Goal: Information Seeking & Learning: Learn about a topic

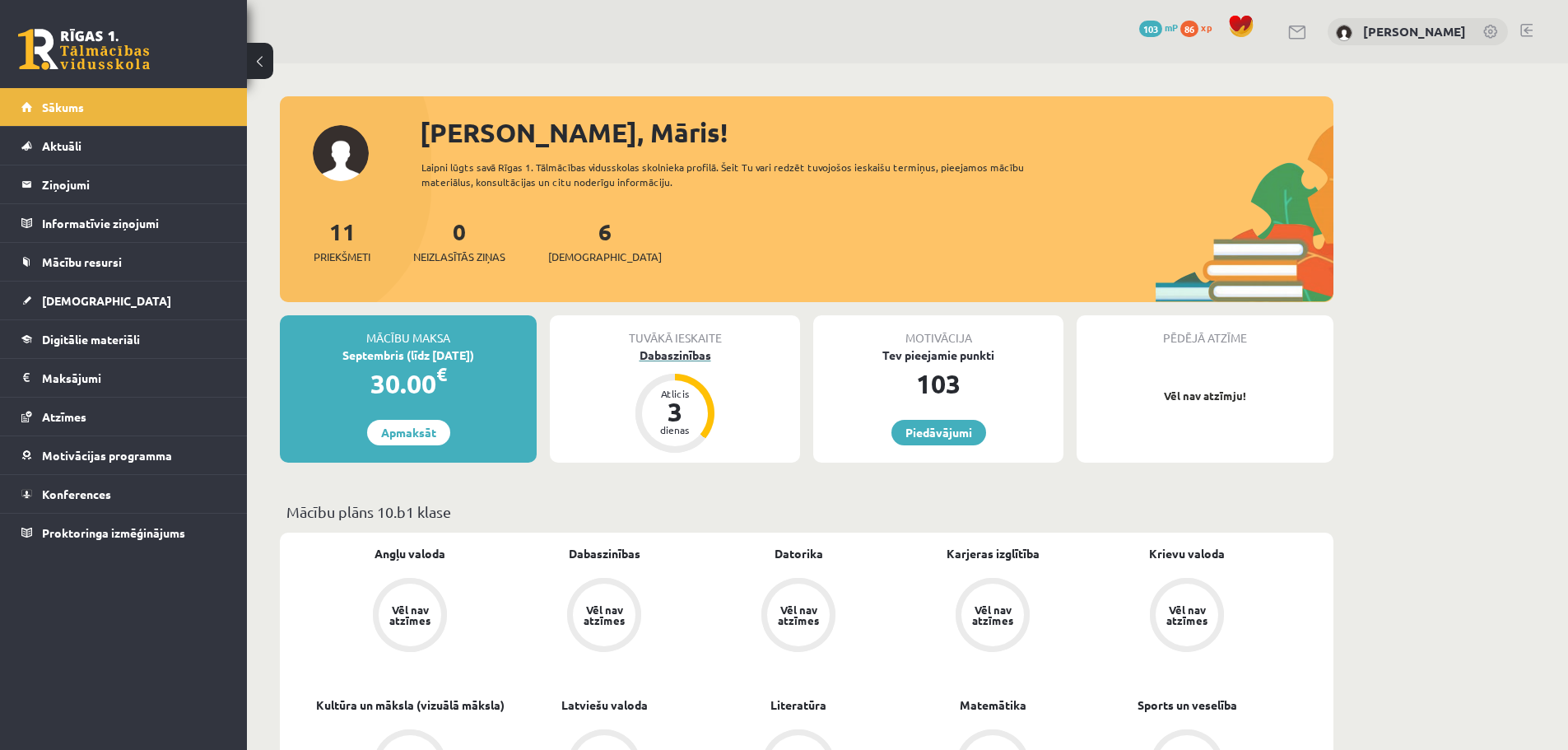
click at [667, 398] on div "Atlicis 3 dienas" at bounding box center [675, 413] width 66 height 66
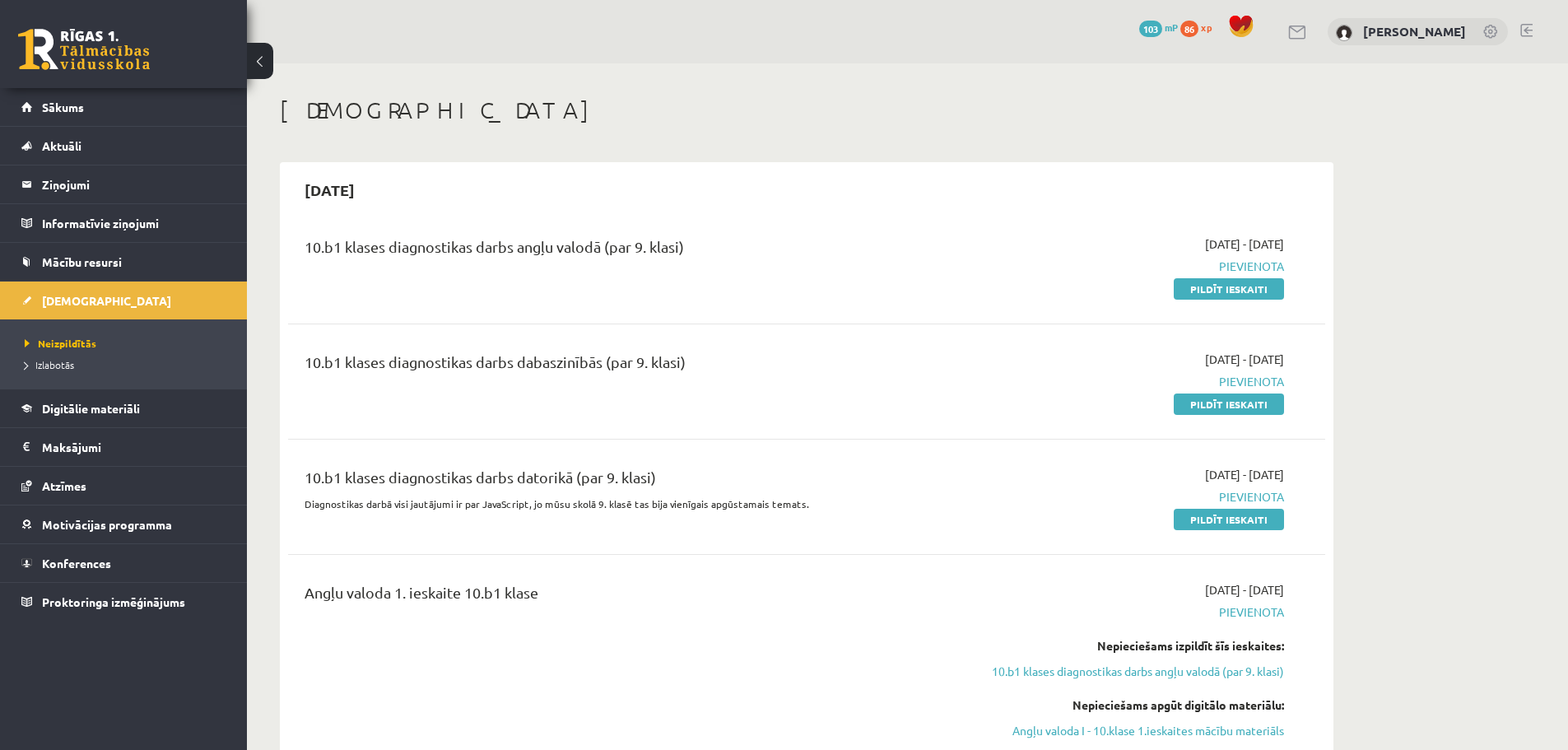
drag, startPoint x: 1204, startPoint y: 400, endPoint x: 917, endPoint y: 57, distance: 447.2
click at [1204, 400] on link "Pildīt ieskaiti" at bounding box center [1229, 405] width 111 height 21
click at [78, 410] on span "Digitālie materiāli" at bounding box center [90, 408] width 98 height 15
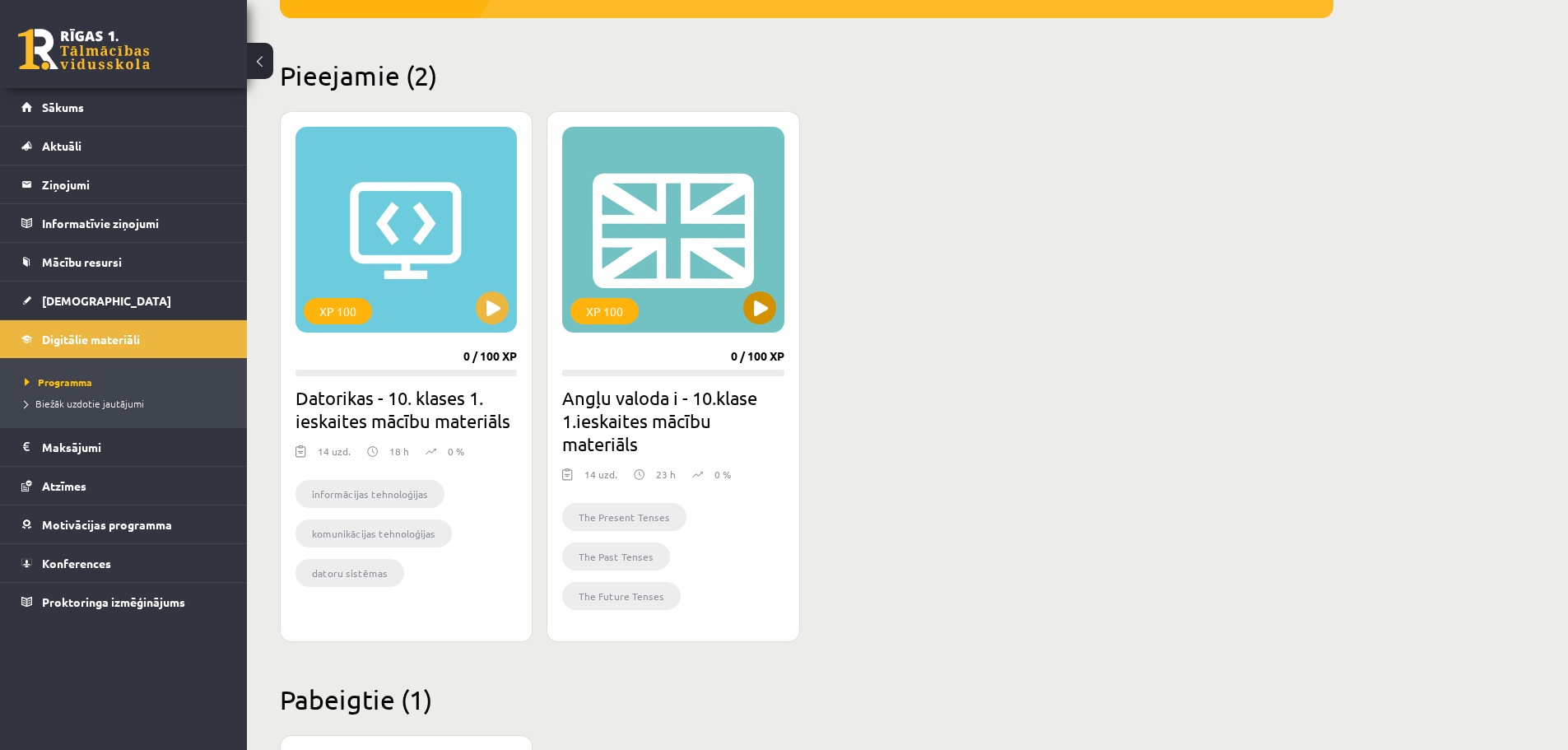
scroll to position [411, 0]
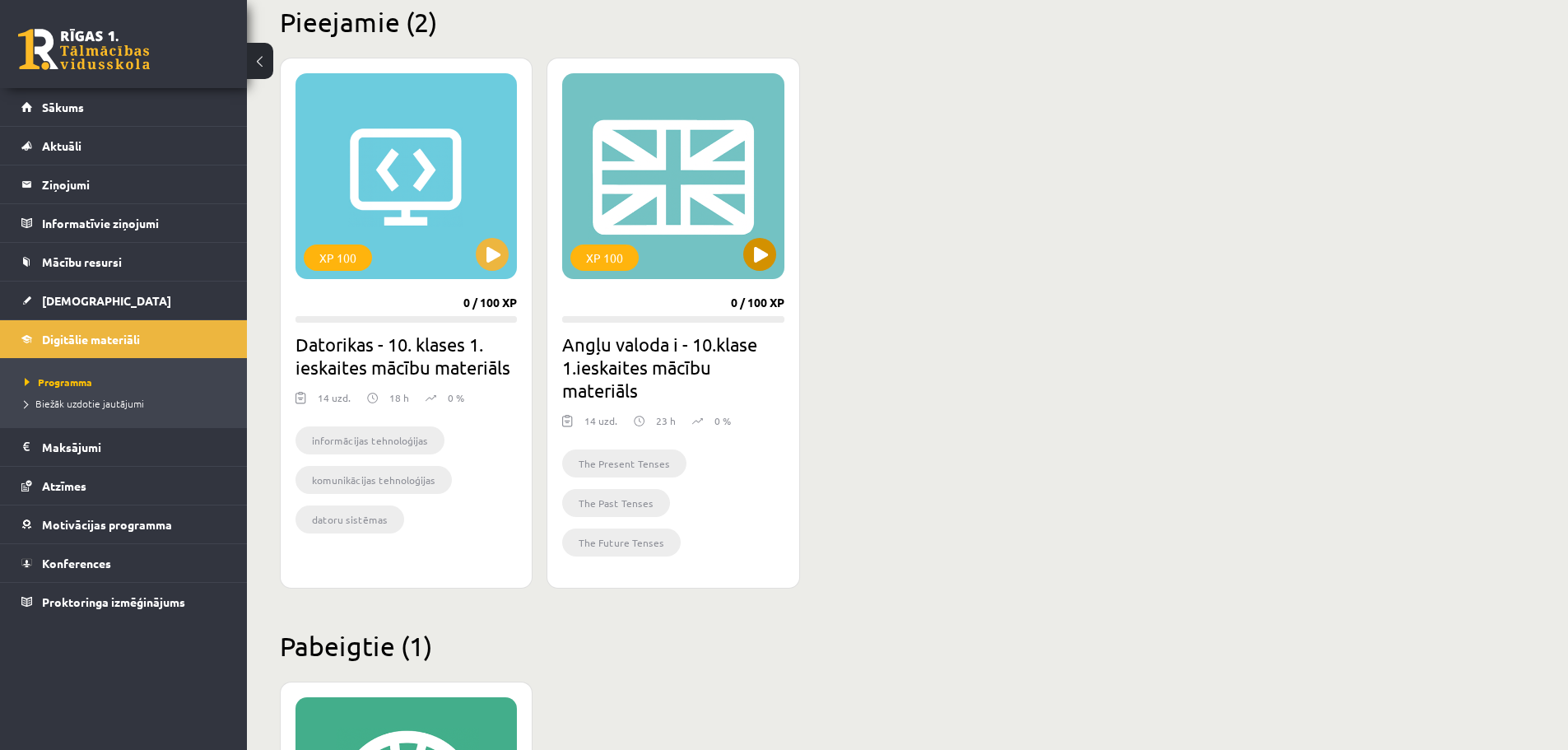
drag, startPoint x: 648, startPoint y: 250, endPoint x: 654, endPoint y: 270, distance: 20.9
click at [652, 264] on div "XP 100" at bounding box center [673, 177] width 221 height 206
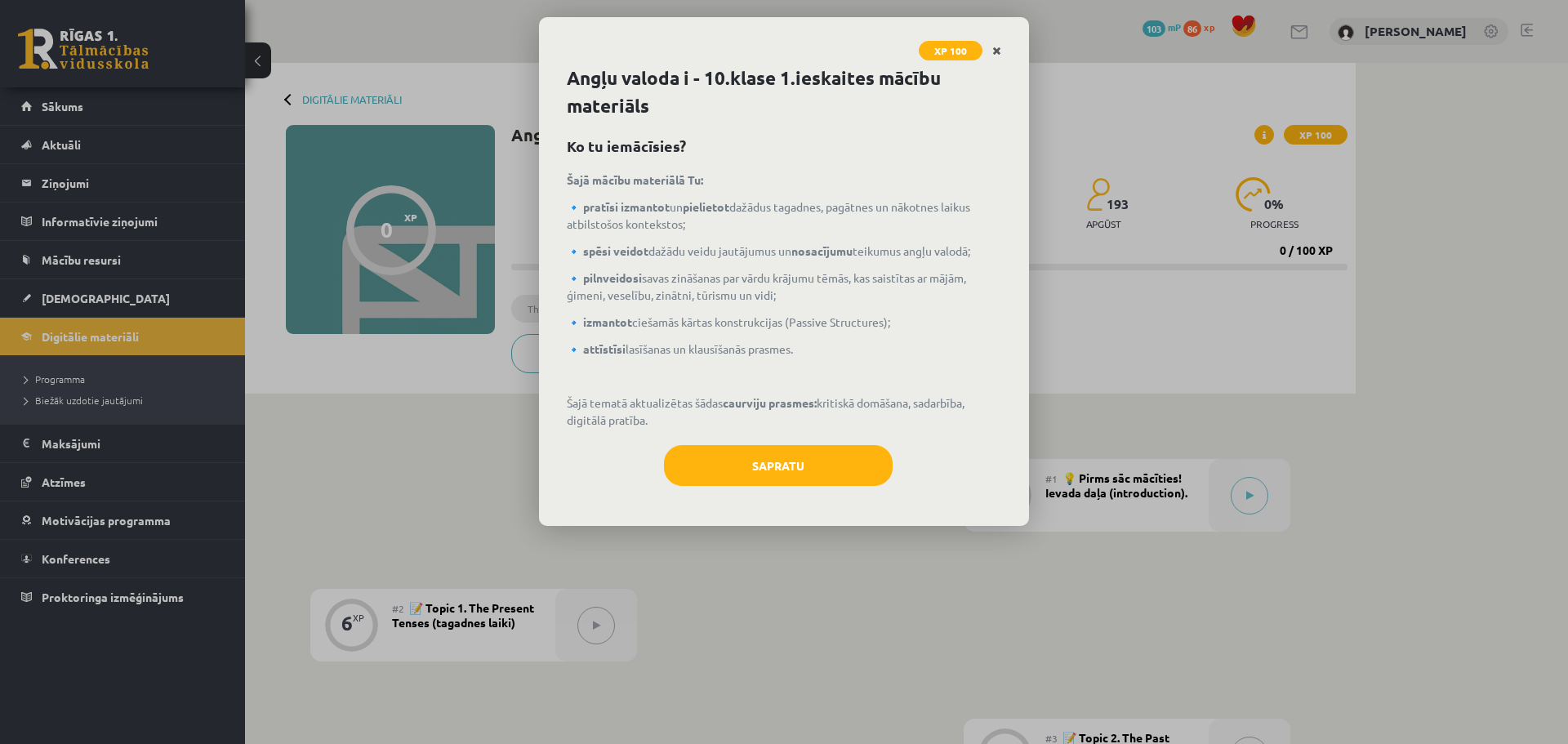
click at [999, 51] on icon "Close" at bounding box center [996, 52] width 9 height 12
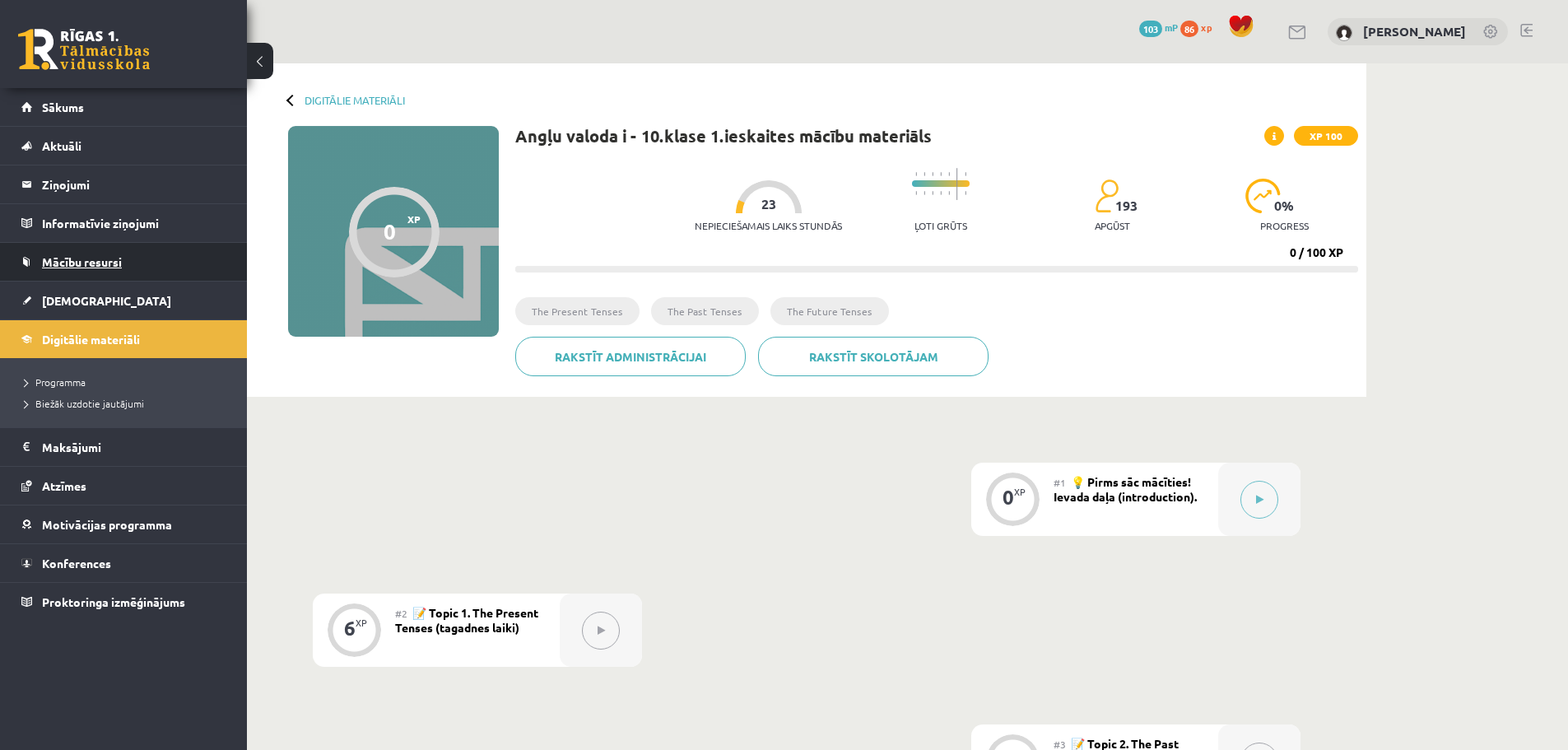
click at [68, 266] on span "Mācību resursi" at bounding box center [82, 261] width 80 height 15
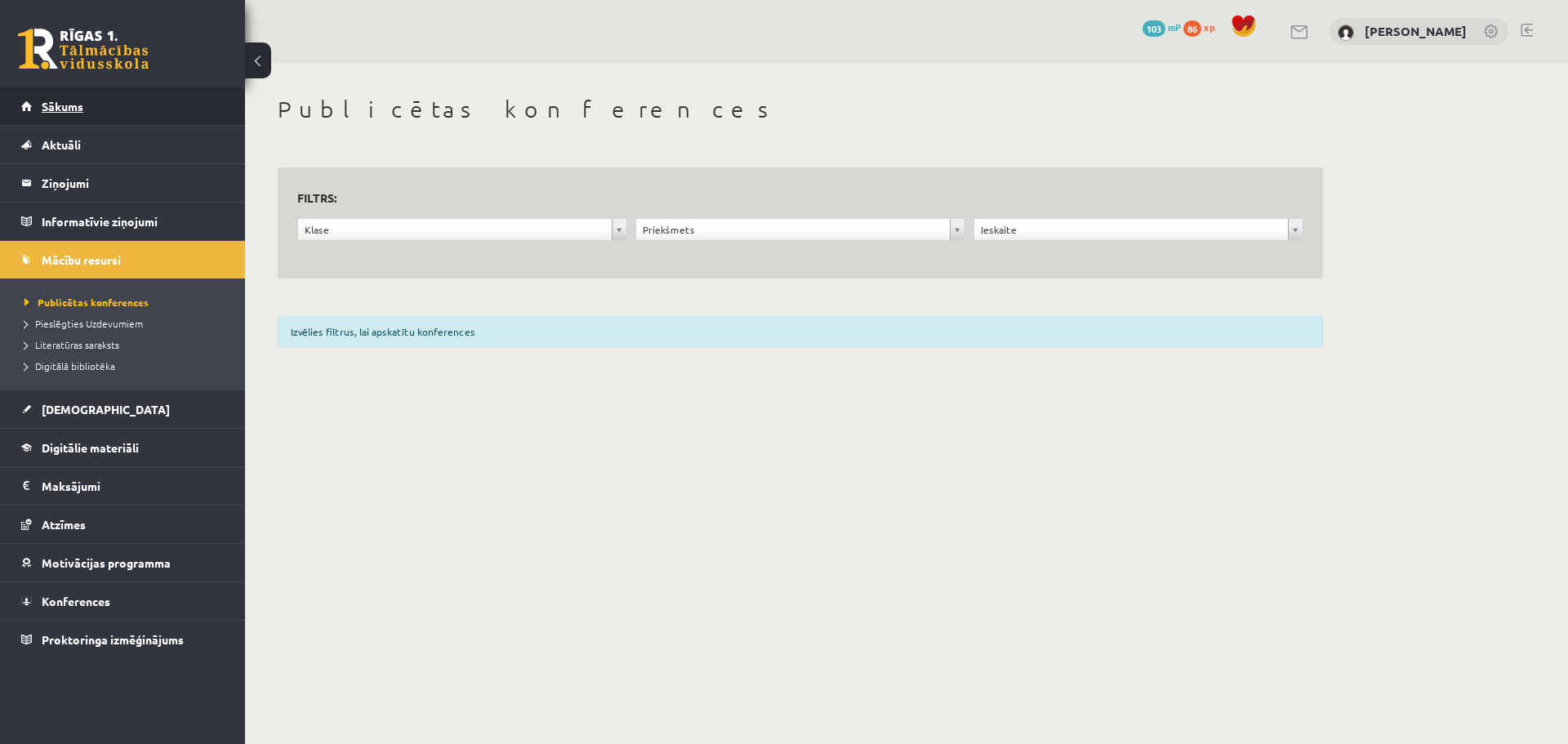
click at [80, 97] on link "Sākums" at bounding box center [122, 106] width 203 height 38
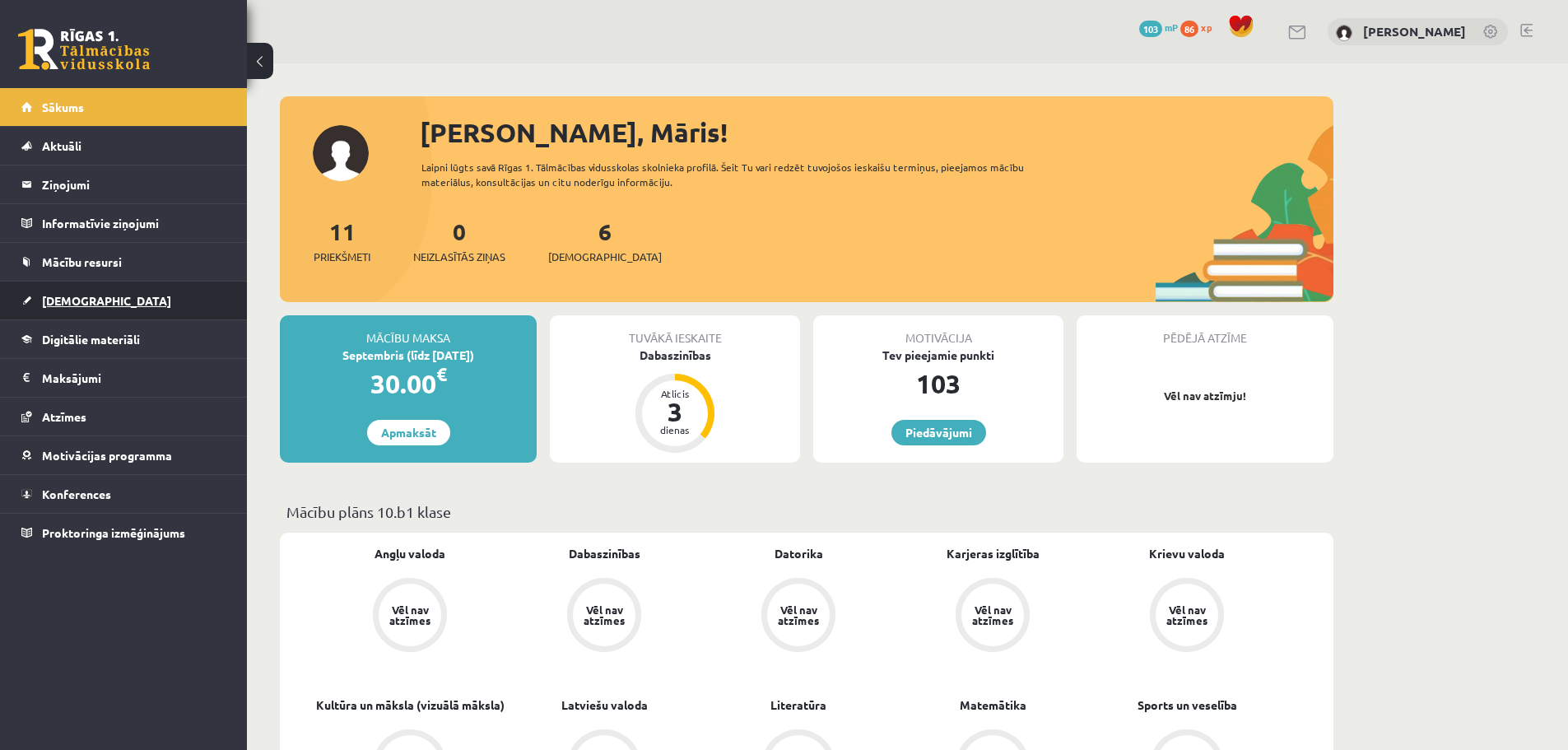
click at [152, 298] on link "[DEMOGRAPHIC_DATA]" at bounding box center [123, 300] width 205 height 38
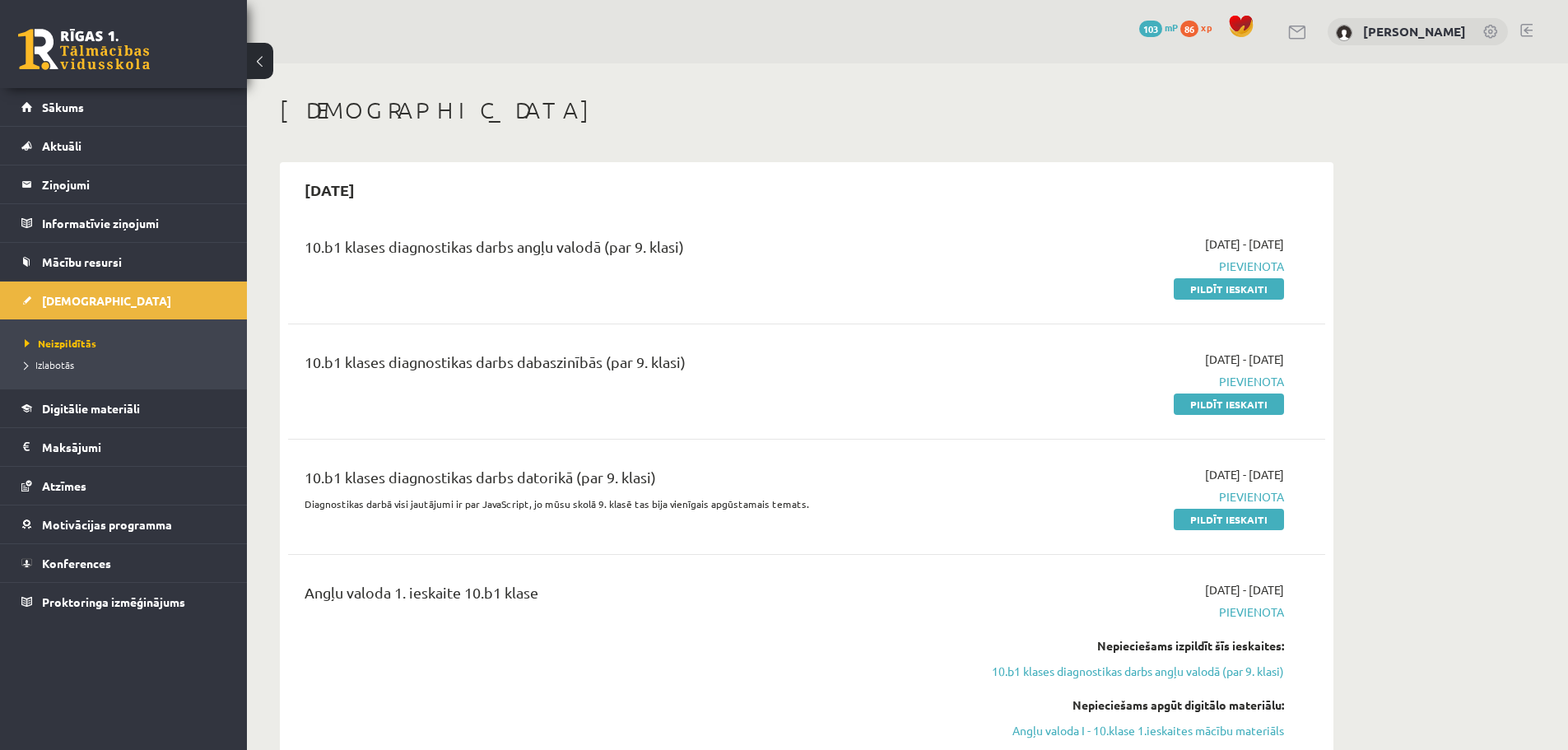
click at [642, 352] on div "10.b1 klases diagnostikas darbs dabaszinībās (par 9. klasi)" at bounding box center [627, 365] width 644 height 30
click at [1197, 412] on link "Pildīt ieskaiti" at bounding box center [1229, 405] width 111 height 21
click at [133, 344] on link "Neizpildītās" at bounding box center [127, 342] width 206 height 15
click at [67, 365] on span "Izlabotās" at bounding box center [49, 365] width 49 height 14
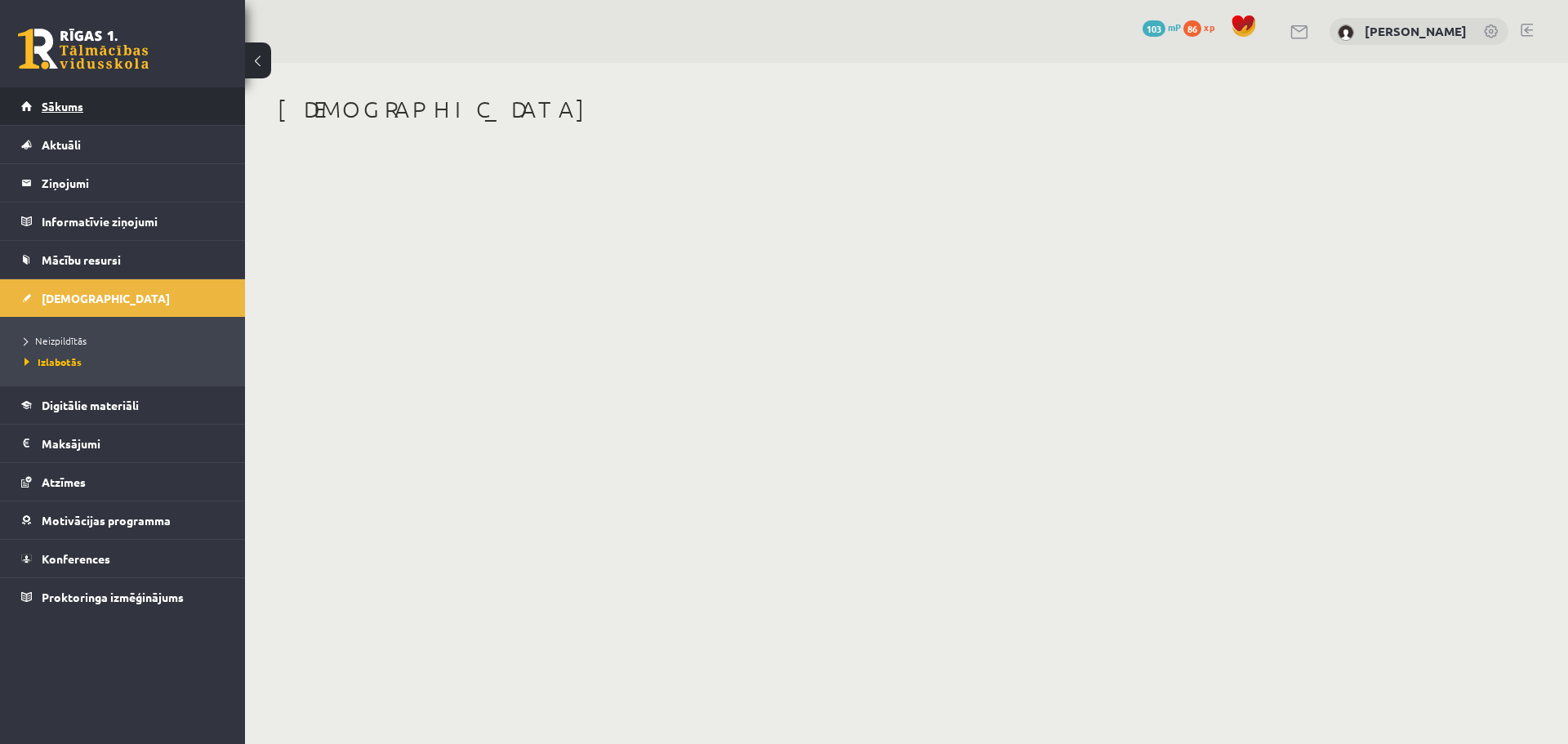
click at [67, 115] on link "Sākums" at bounding box center [122, 106] width 203 height 38
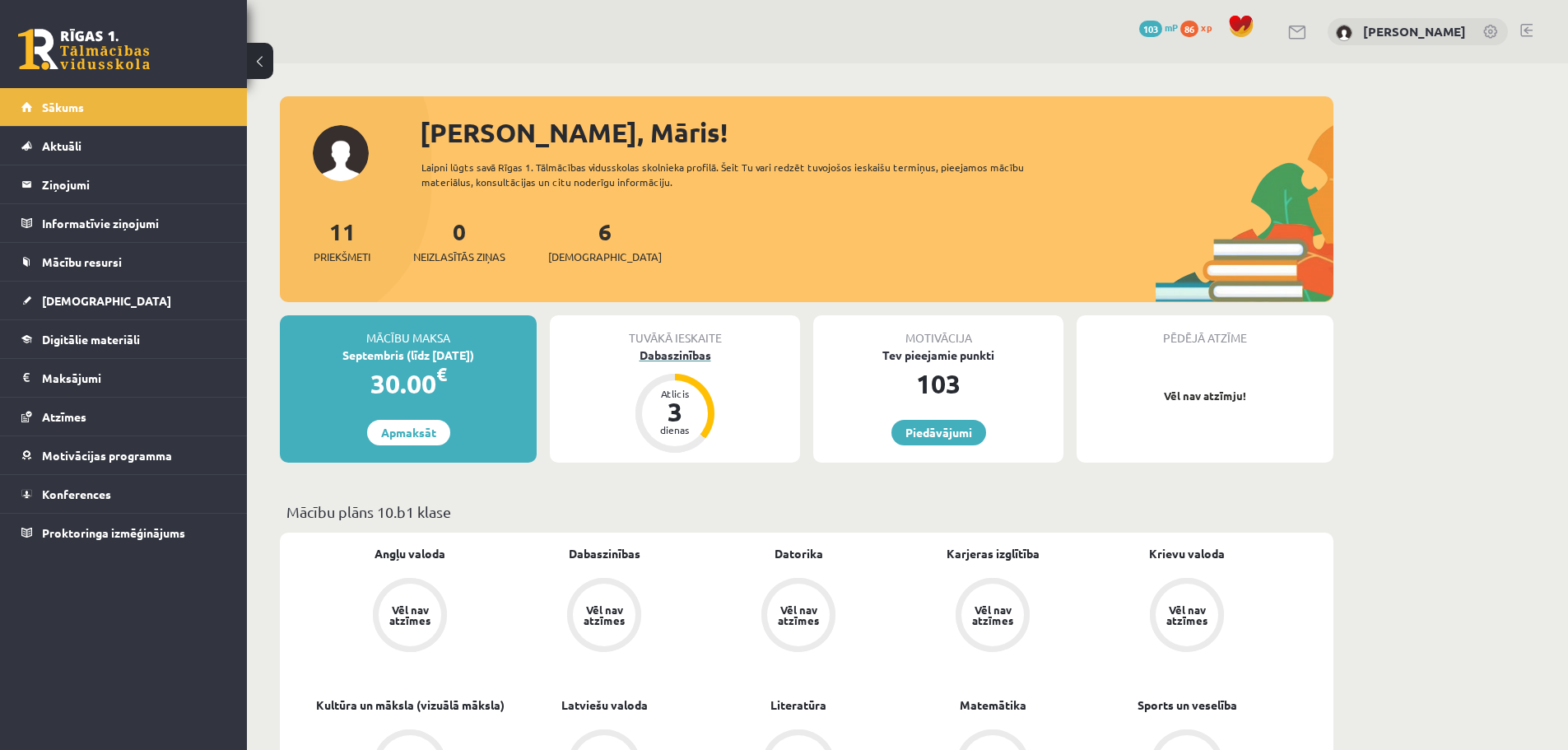
click at [700, 392] on div "Atlicis 3 dienas" at bounding box center [675, 413] width 66 height 66
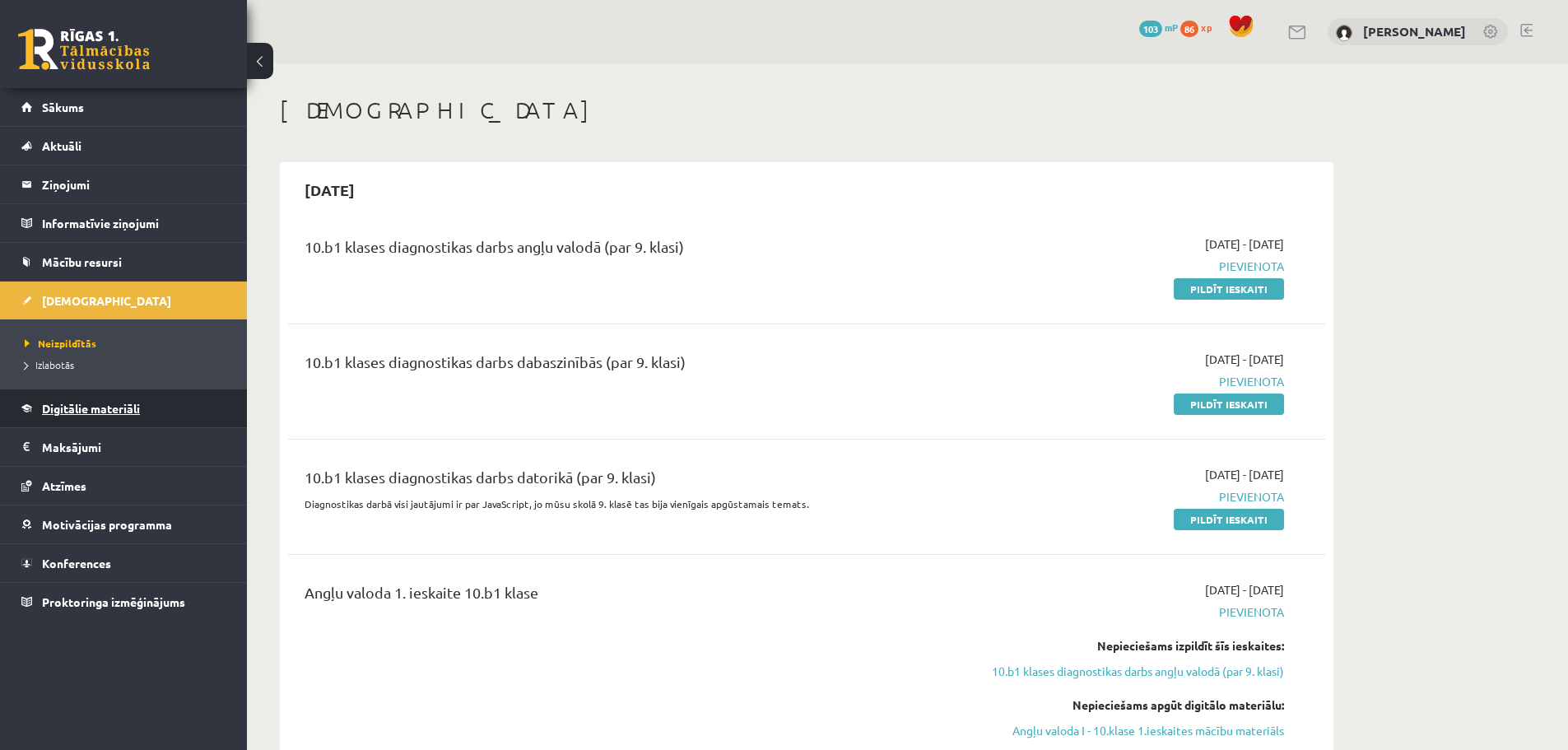
click at [122, 409] on span "Digitālie materiāli" at bounding box center [90, 408] width 98 height 15
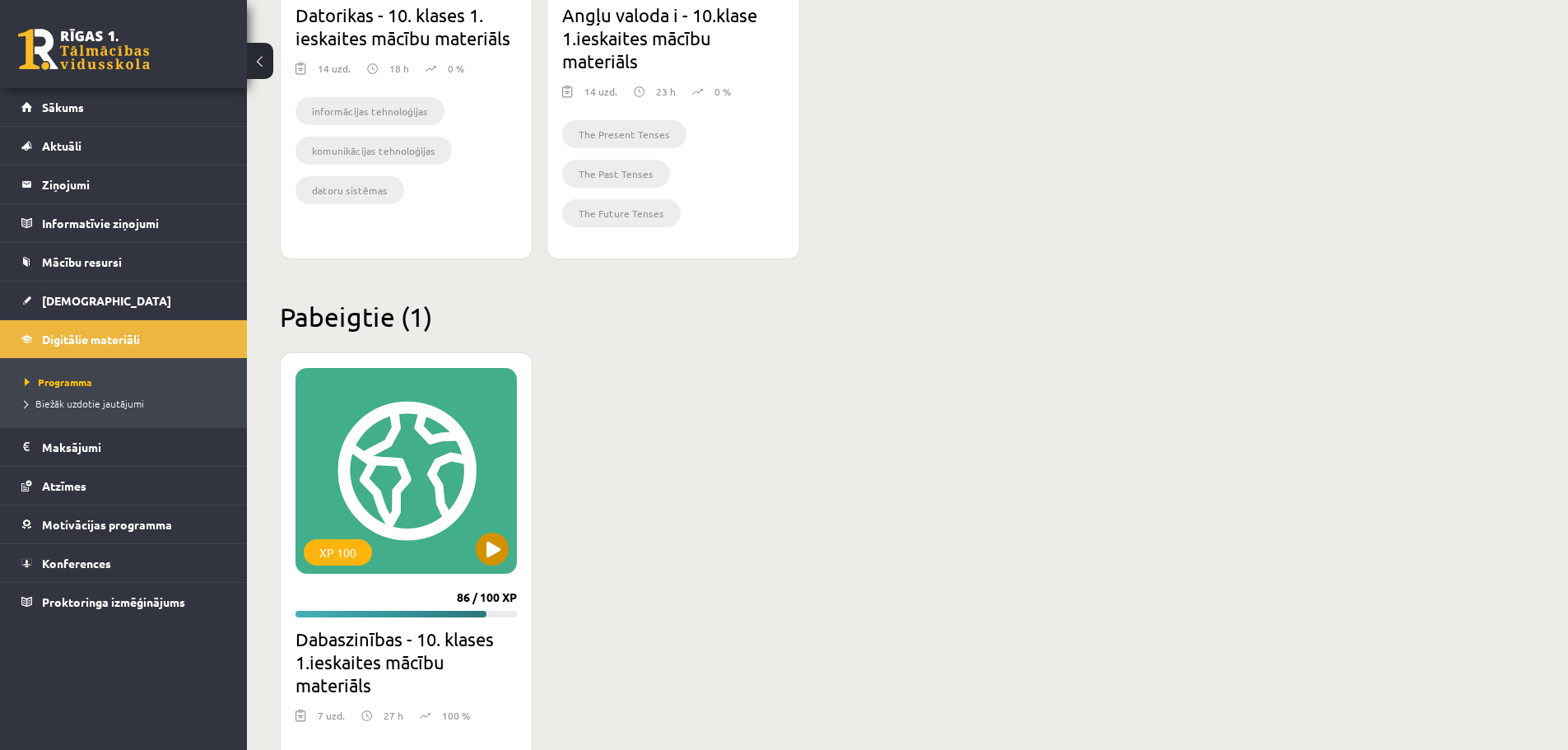
scroll to position [792, 0]
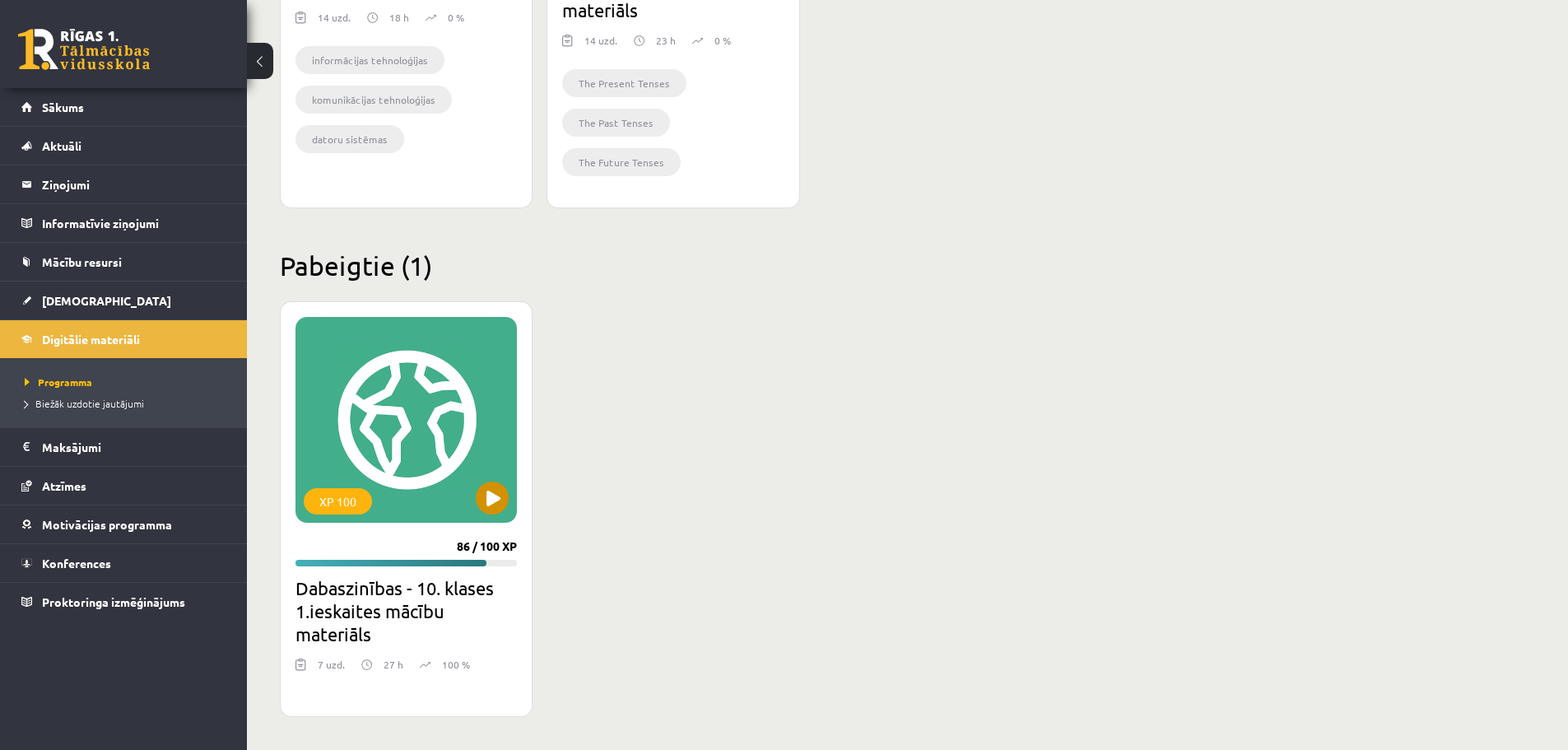
click at [427, 460] on div "XP 100" at bounding box center [407, 420] width 221 height 206
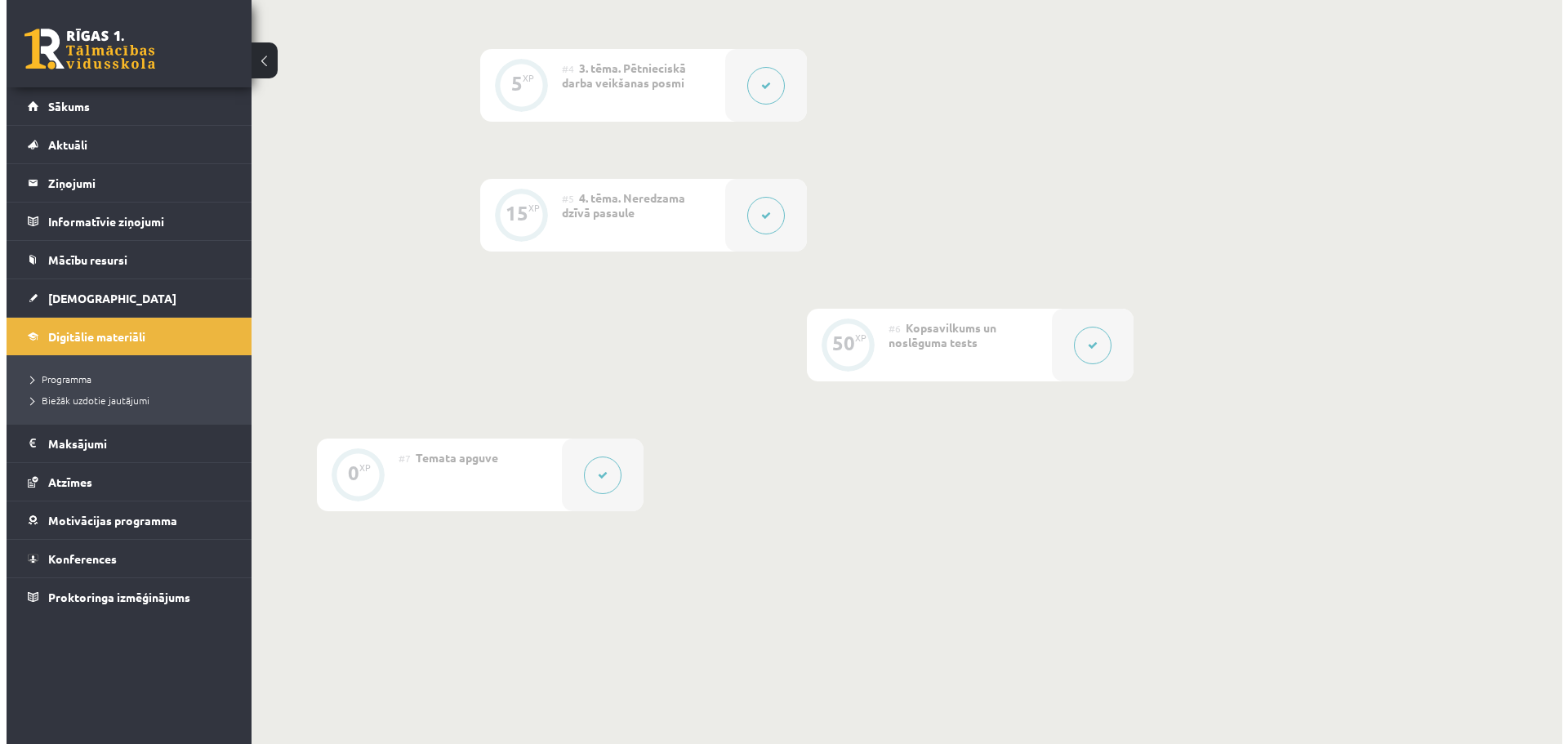
scroll to position [844, 0]
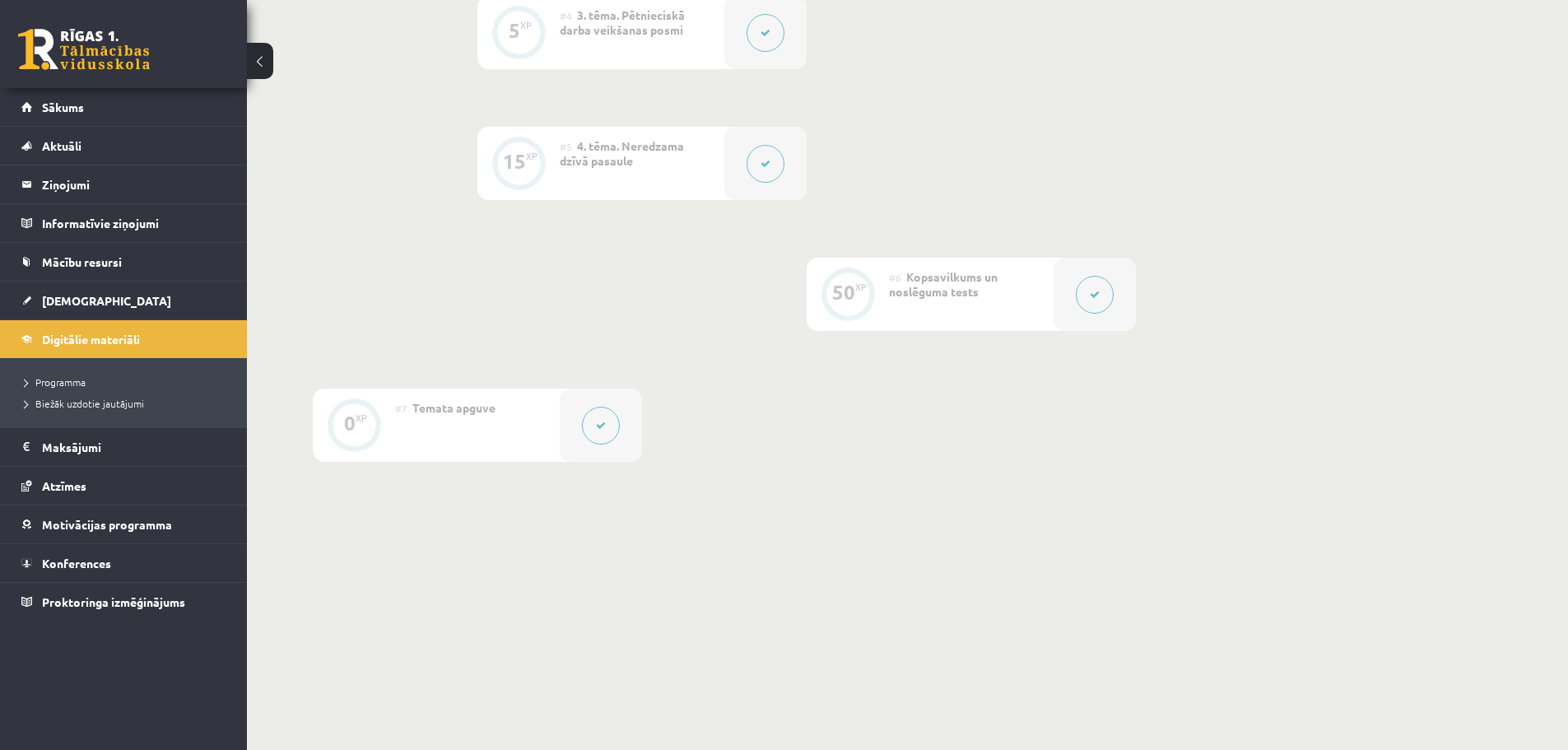
click at [617, 428] on button at bounding box center [601, 425] width 38 height 38
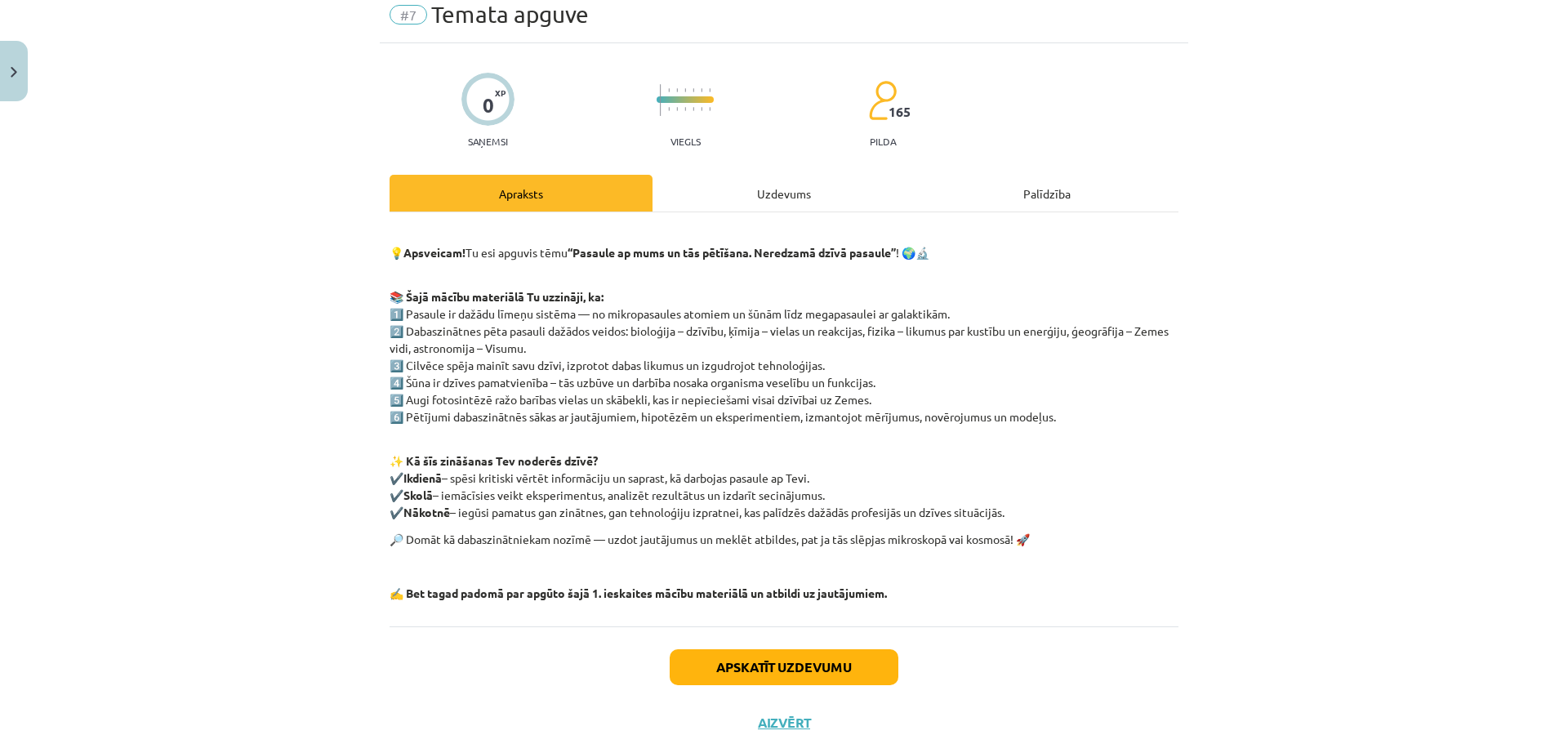
scroll to position [113, 0]
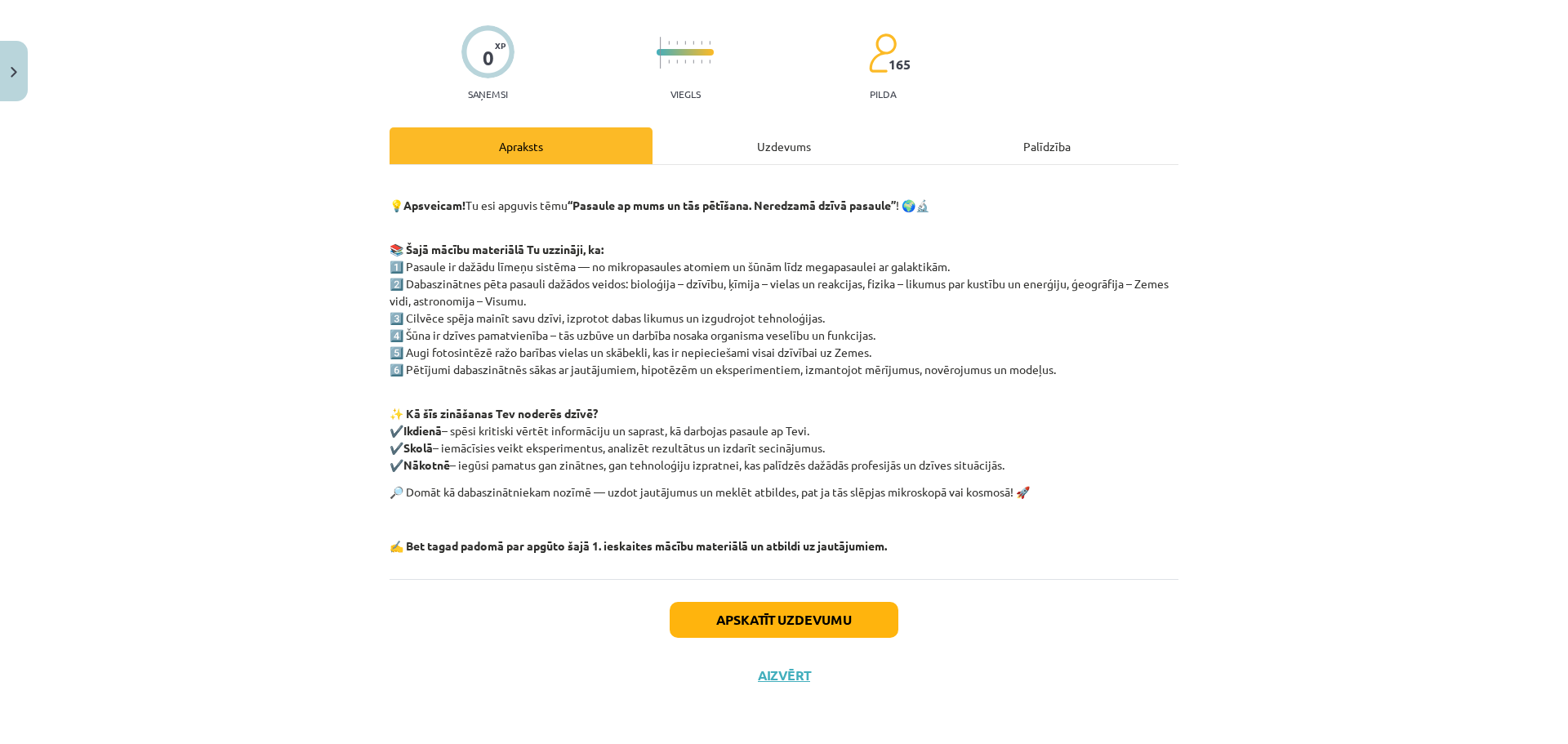
click at [781, 683] on div "Apskatīt uzdevumu Aizvērt" at bounding box center [784, 636] width 789 height 115
click at [779, 682] on button "Aizvērt" at bounding box center [784, 675] width 62 height 16
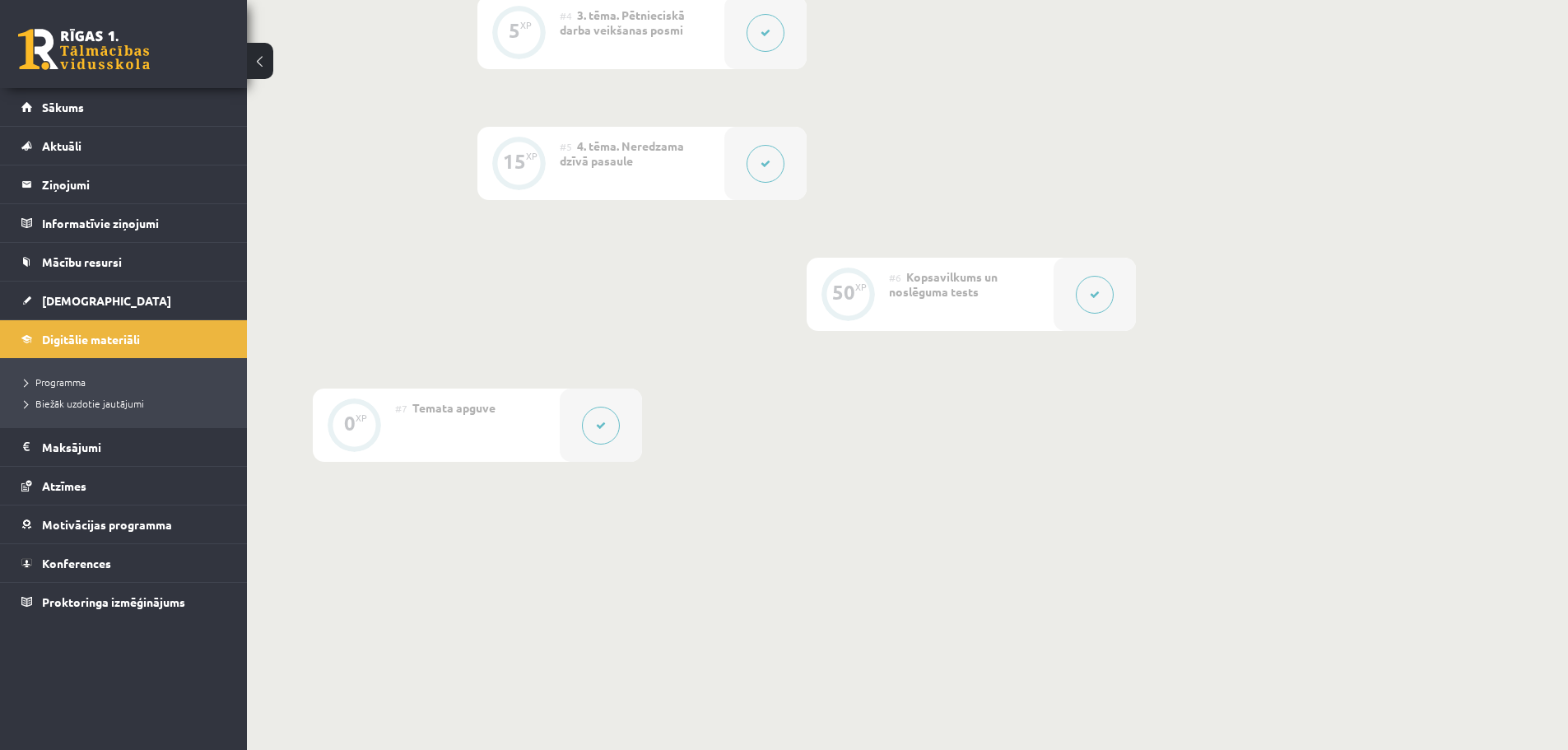
click at [1103, 305] on button at bounding box center [1094, 294] width 38 height 38
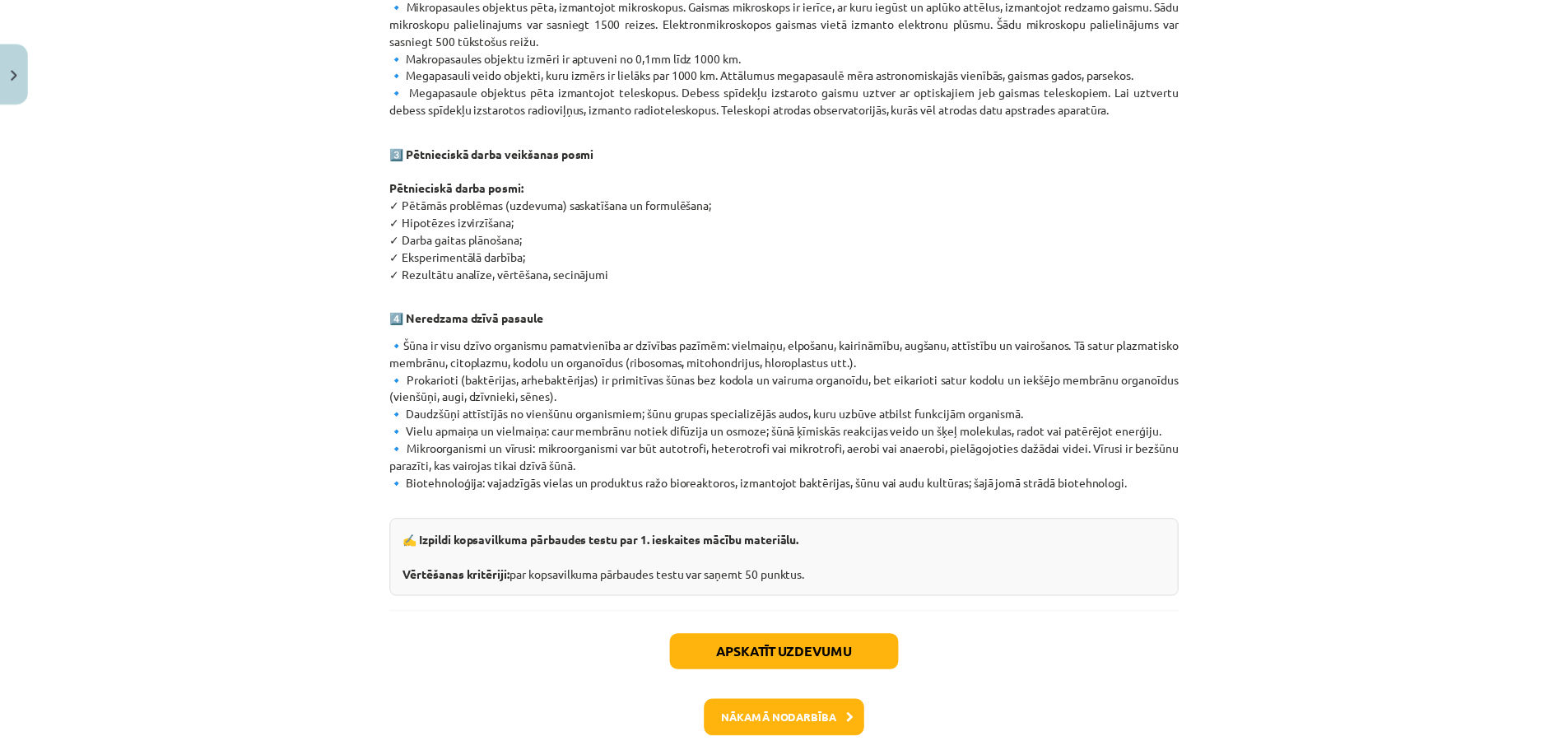
scroll to position [885, 0]
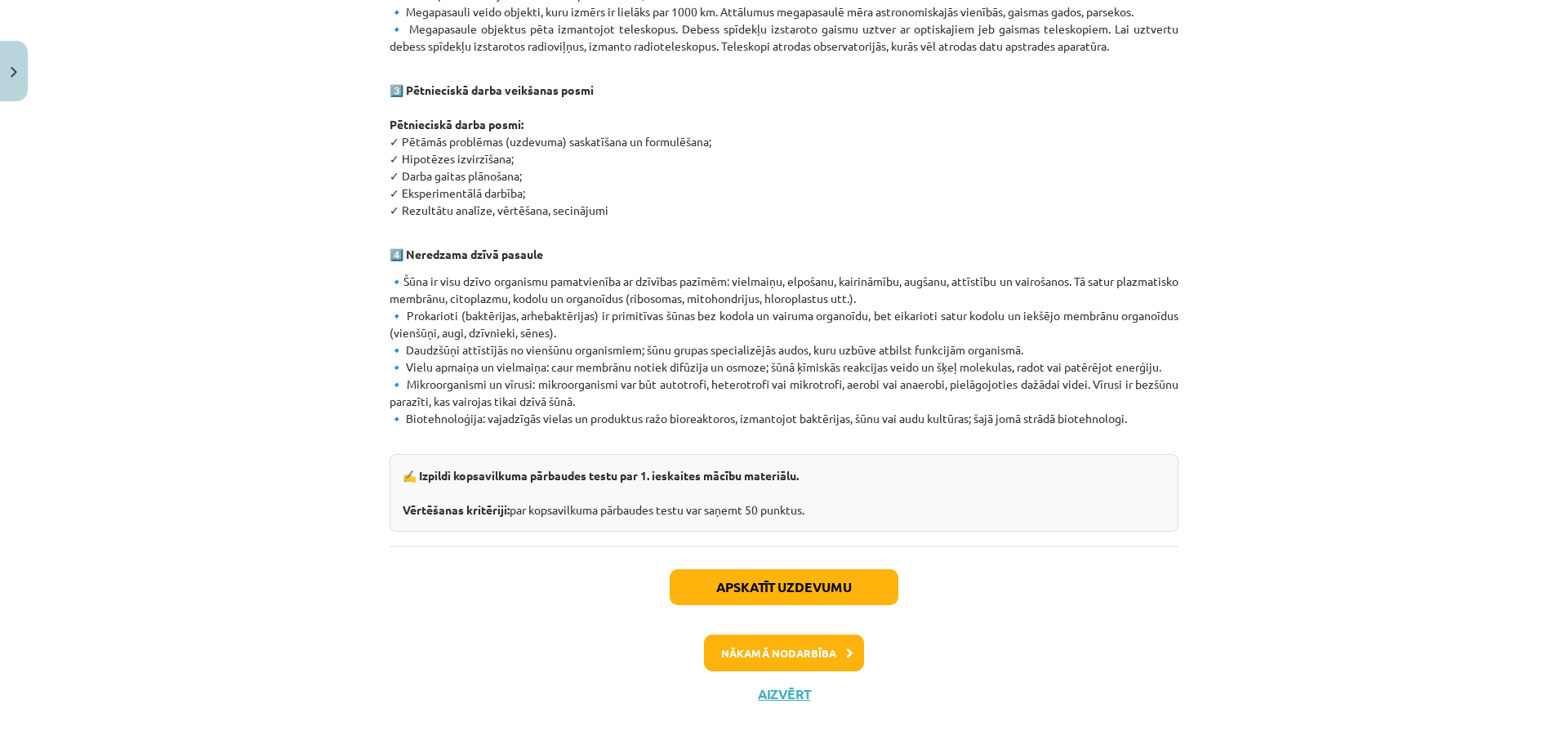
click at [761, 685] on div "Apskatīt uzdevumu Nākamā nodarbība Aizvērt" at bounding box center [784, 629] width 789 height 167
click at [760, 686] on button "Aizvērt" at bounding box center [784, 694] width 62 height 16
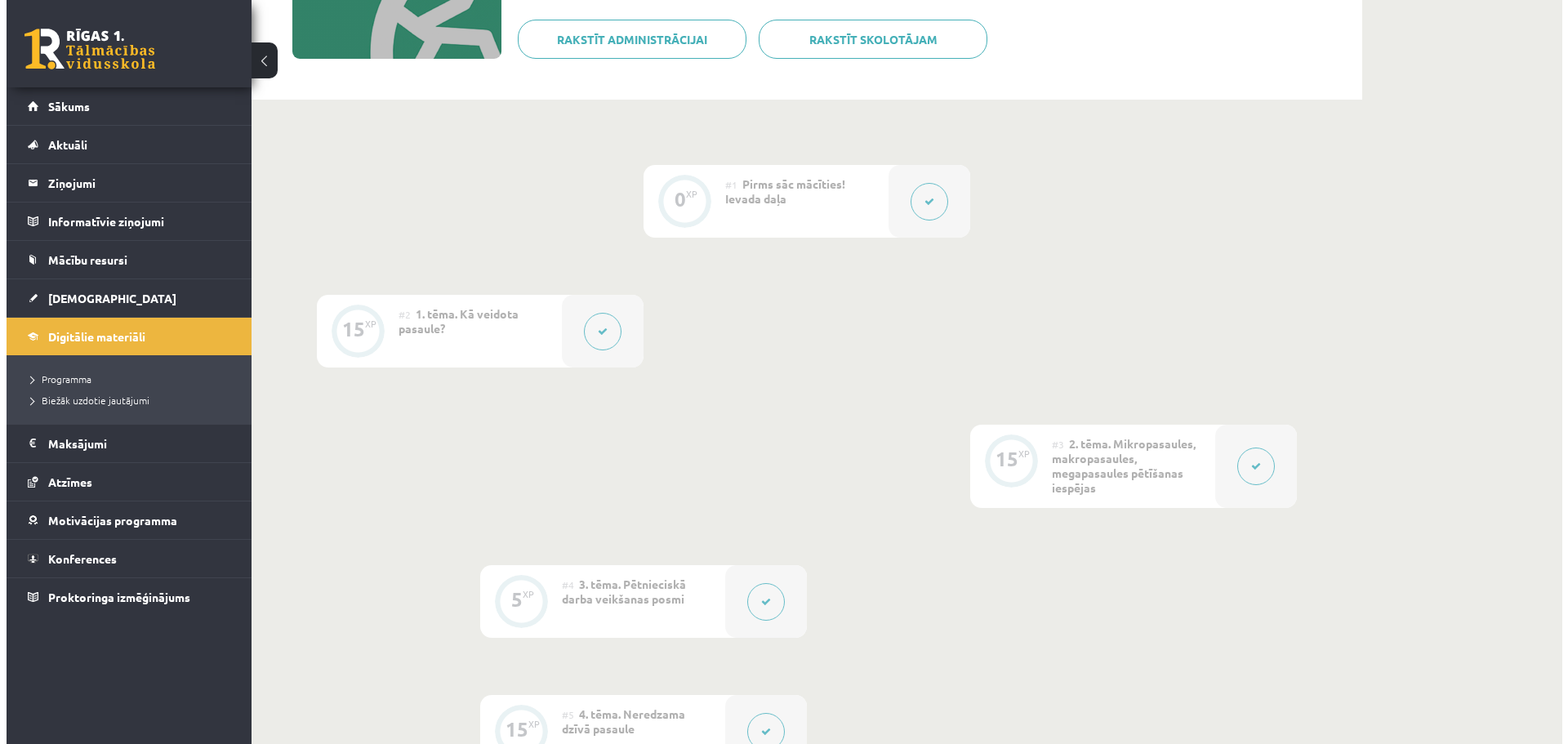
scroll to position [272, 0]
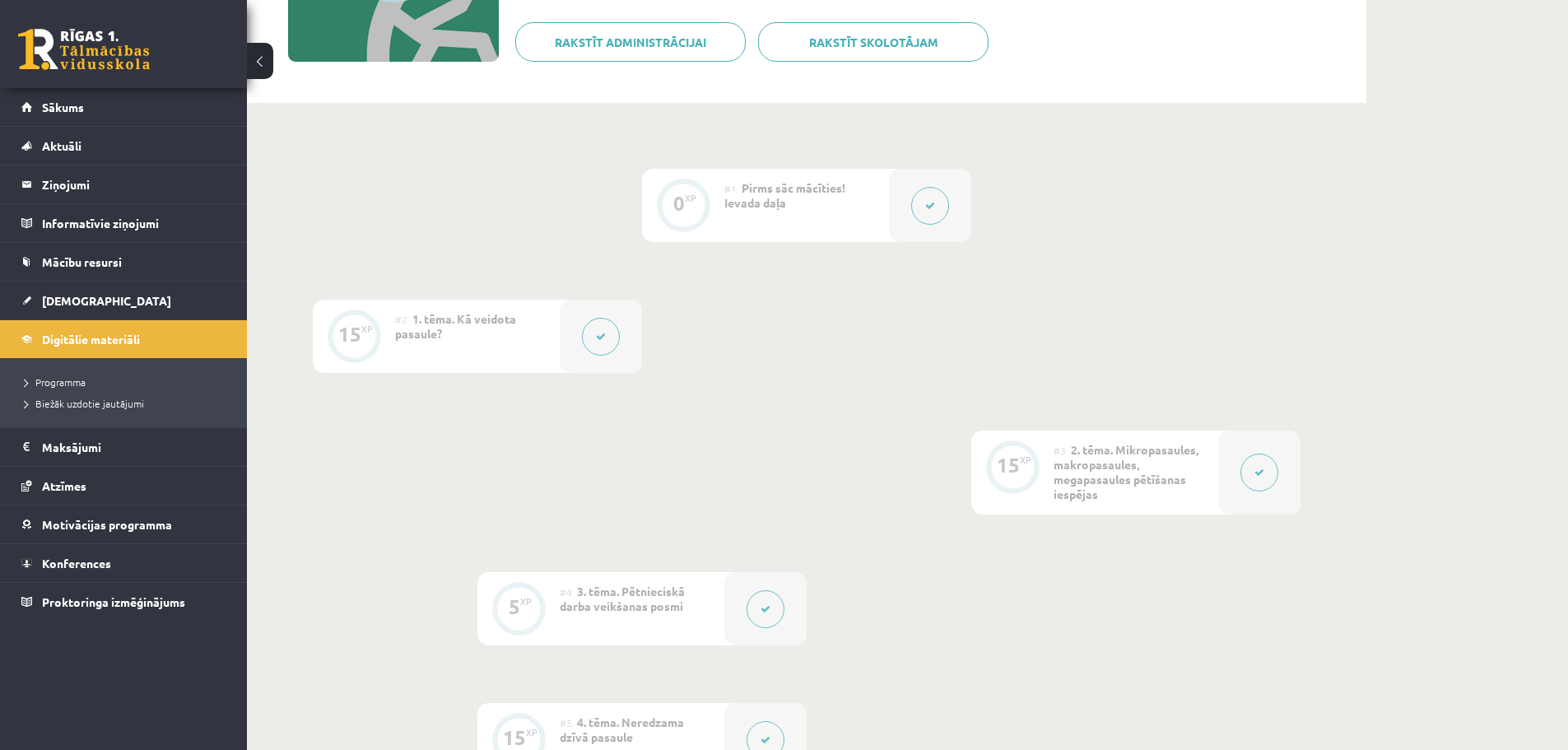
click at [942, 202] on button at bounding box center [930, 206] width 38 height 38
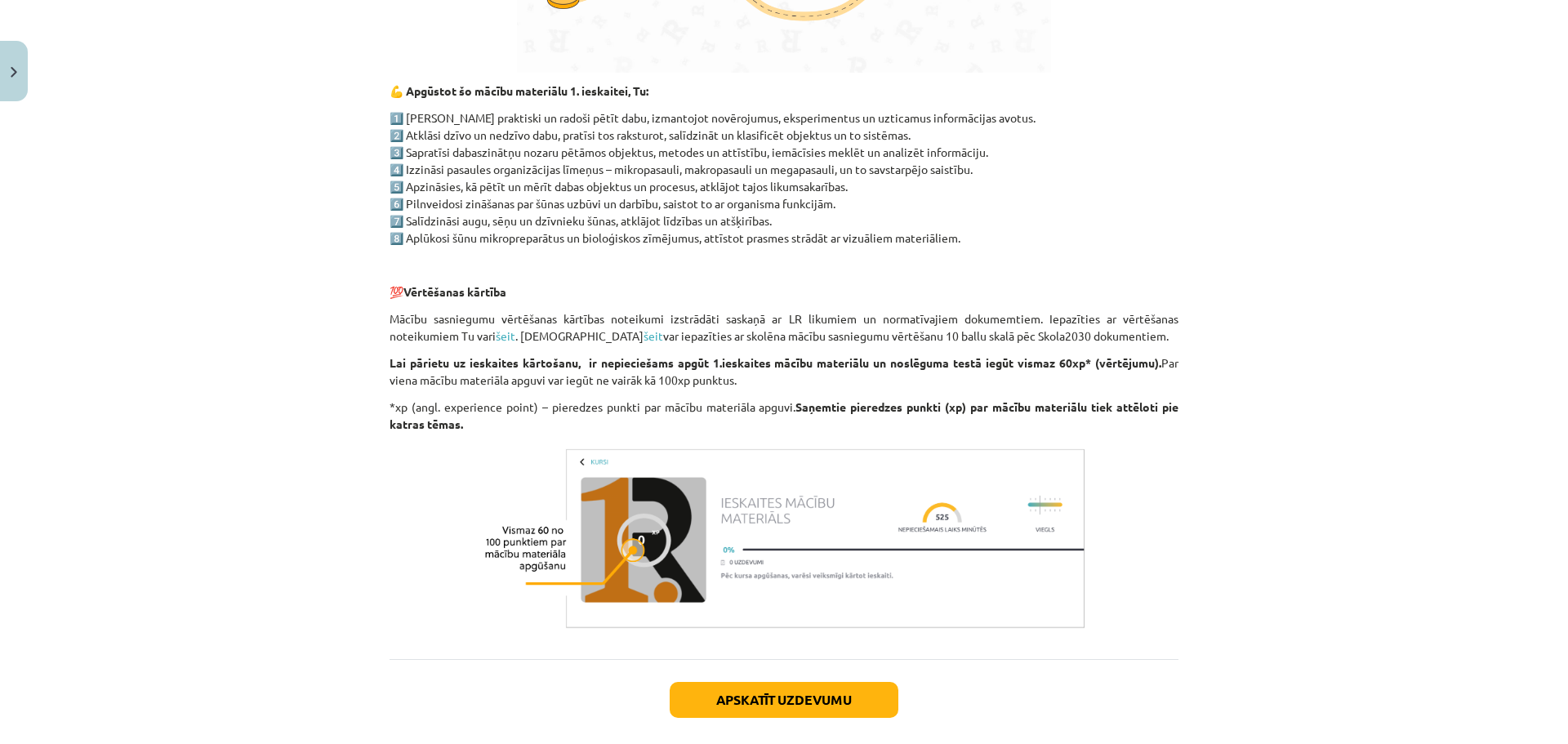
scroll to position [1194, 0]
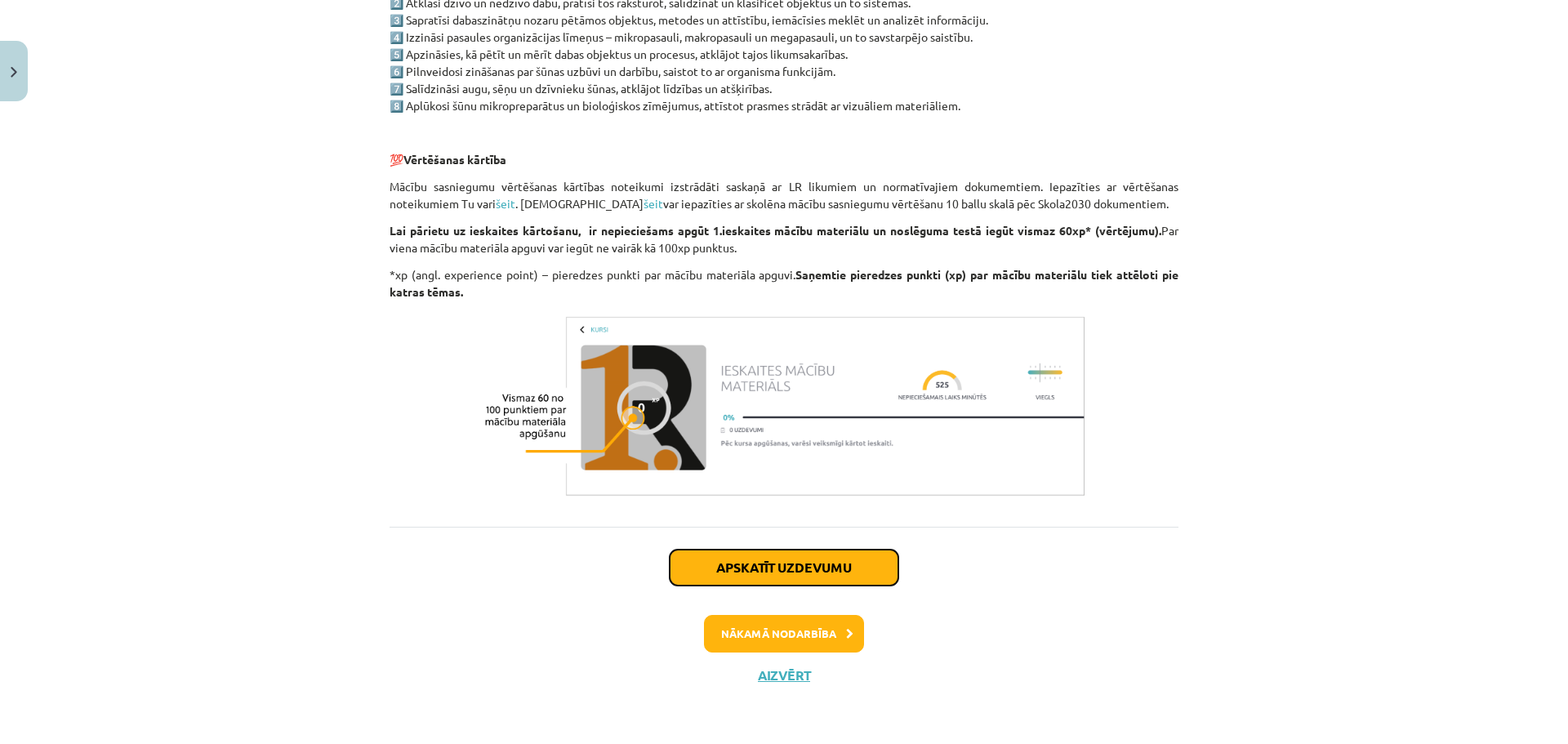
click at [809, 566] on button "Apskatīt uzdevumu" at bounding box center [784, 567] width 229 height 36
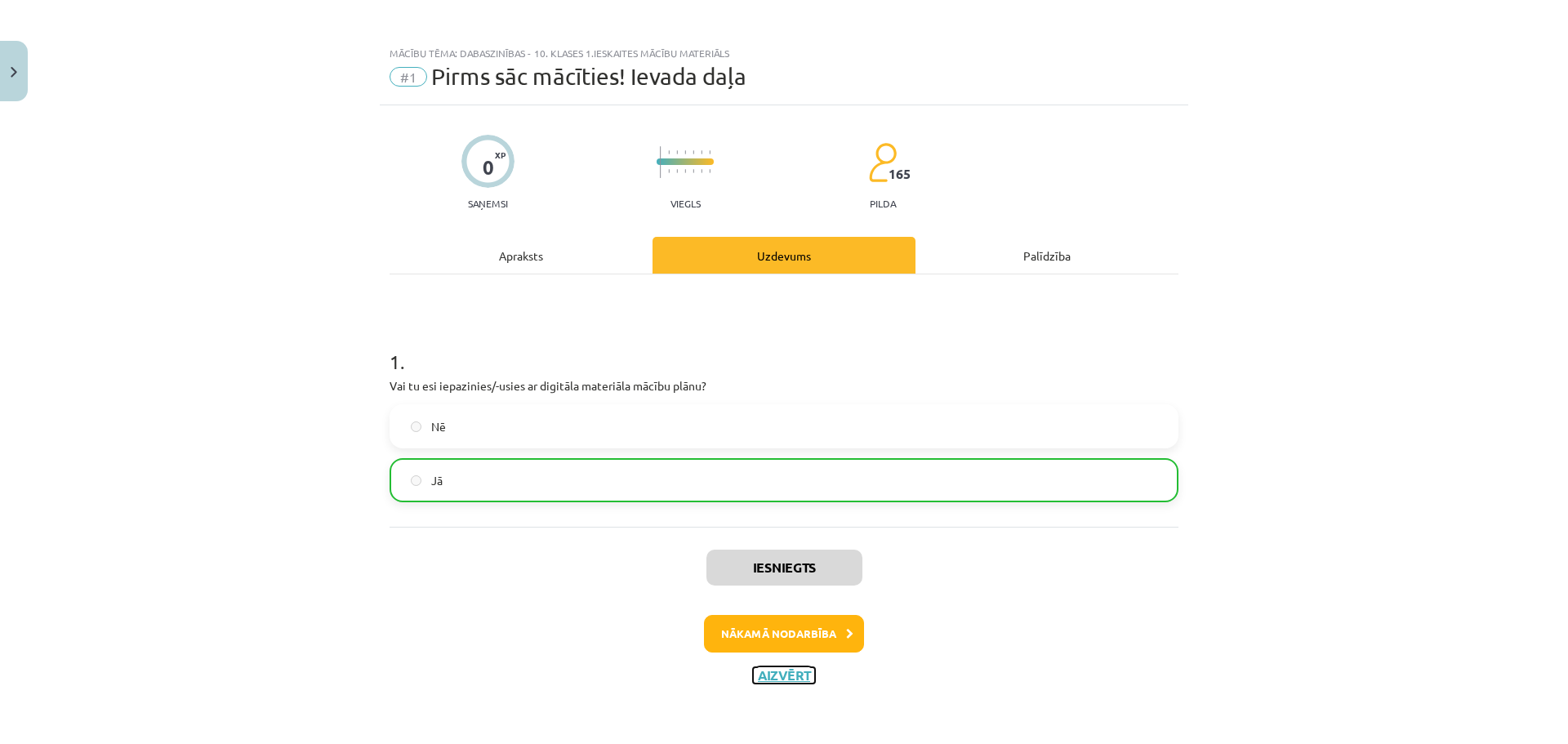
click at [774, 667] on button "Aizvērt" at bounding box center [784, 675] width 62 height 16
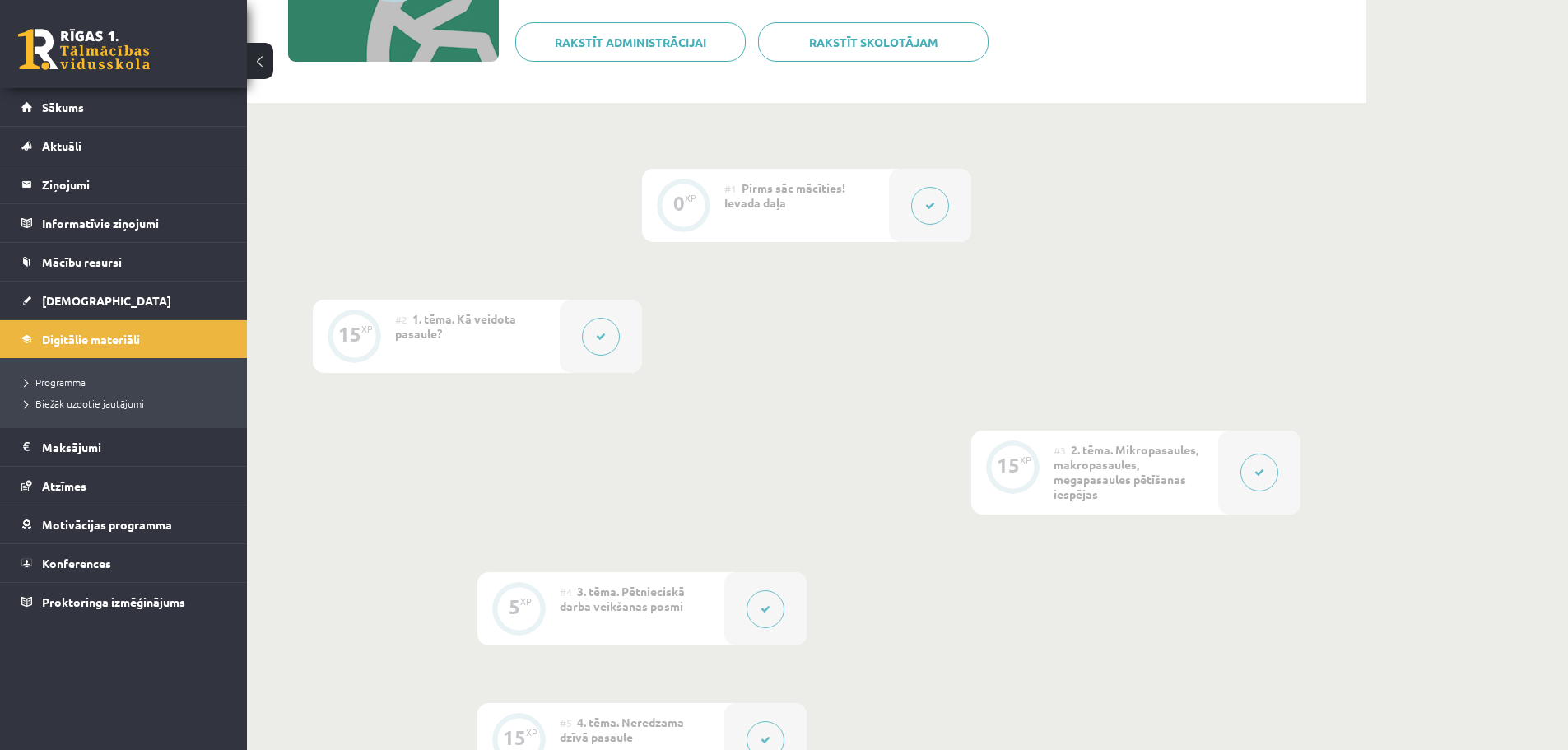
click at [589, 350] on button at bounding box center [601, 337] width 38 height 38
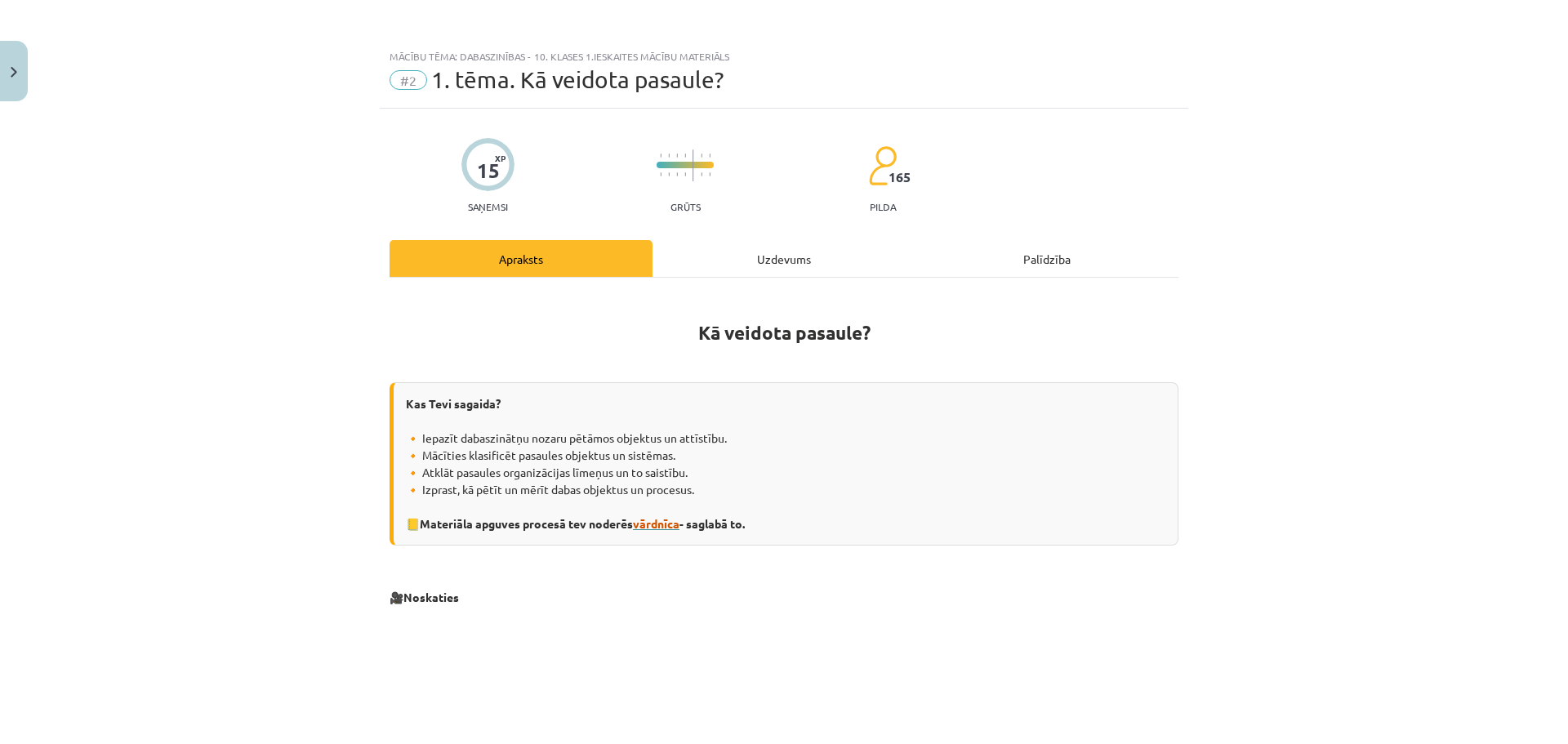
click at [655, 526] on span "vārdnīca" at bounding box center [656, 523] width 46 height 14
